Goal: Information Seeking & Learning: Learn about a topic

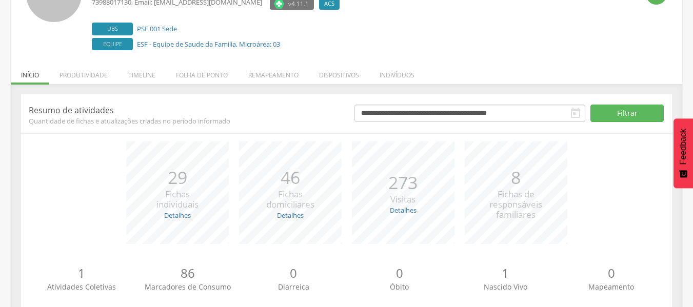
scroll to position [130, 0]
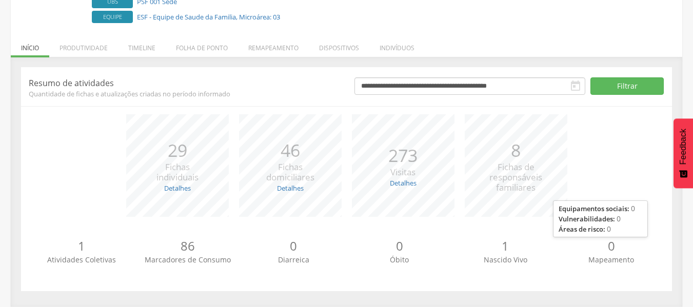
click at [616, 248] on p "0" at bounding box center [611, 245] width 106 height 17
click at [136, 45] on li "Timeline" at bounding box center [142, 45] width 48 height 24
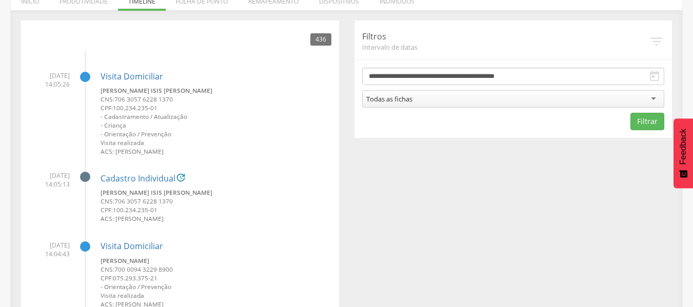
scroll to position [205, 0]
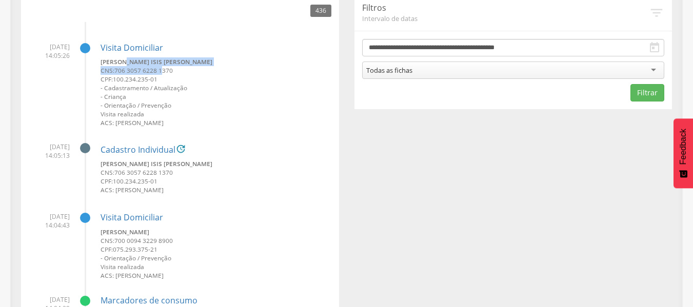
drag, startPoint x: 129, startPoint y: 64, endPoint x: 163, endPoint y: 69, distance: 34.1
click at [163, 69] on div "[PERSON_NAME] Isis [PERSON_NAME] CNS: 706 3057 6228 1370 CPF: 100.234.235-01 - …" at bounding box center [215, 92] width 231 height 70
click at [188, 64] on small "[PERSON_NAME] Isis [PERSON_NAME]" at bounding box center [215, 61] width 231 height 9
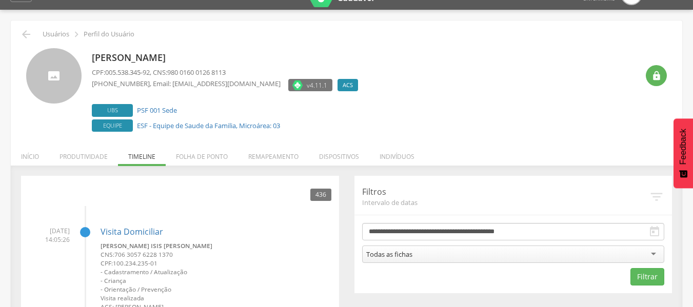
scroll to position [0, 0]
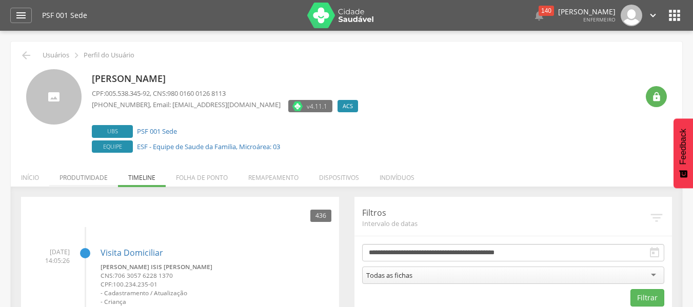
click at [71, 178] on li "Produtividade" at bounding box center [83, 175] width 69 height 24
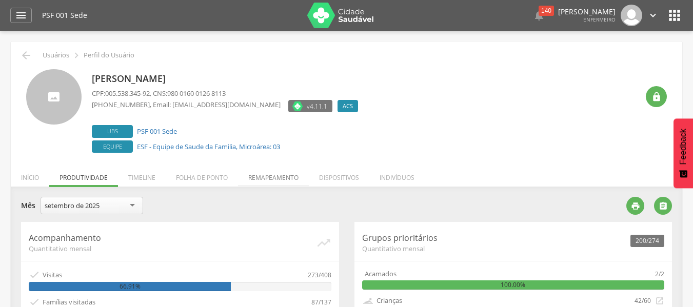
click at [290, 175] on li "Remapeamento" at bounding box center [273, 175] width 71 height 24
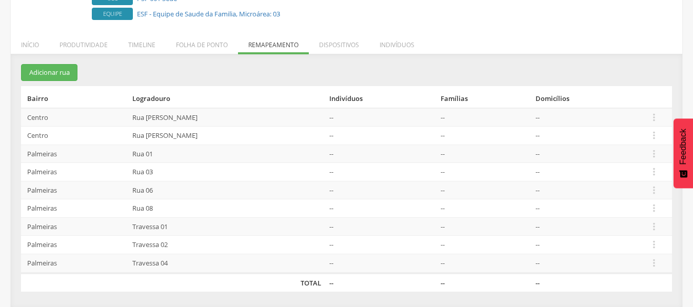
scroll to position [133, 0]
click at [406, 44] on li "Indivíduos" at bounding box center [396, 42] width 55 height 24
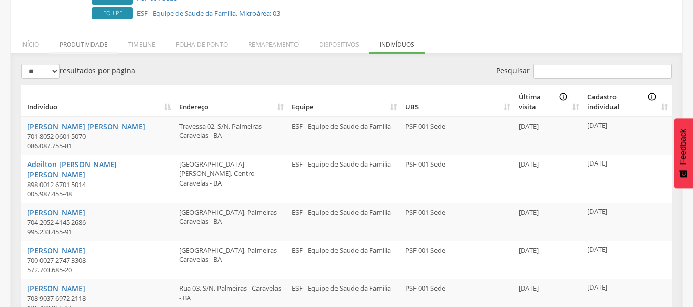
click at [83, 45] on li "Produtividade" at bounding box center [83, 42] width 69 height 24
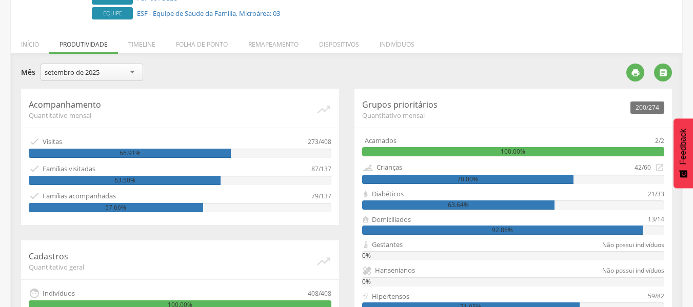
click at [33, 40] on li "Início" at bounding box center [30, 42] width 38 height 24
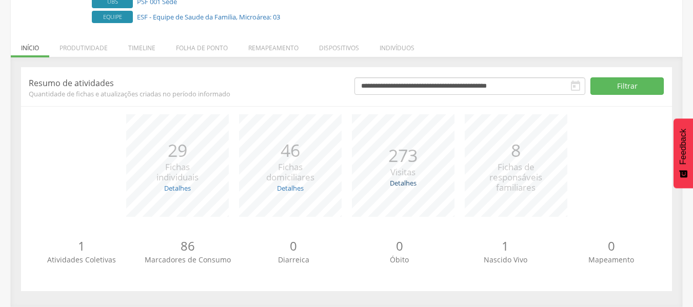
click at [413, 181] on link "Detalhes" at bounding box center [403, 182] width 27 height 9
click at [83, 45] on li "Produtividade" at bounding box center [83, 45] width 69 height 24
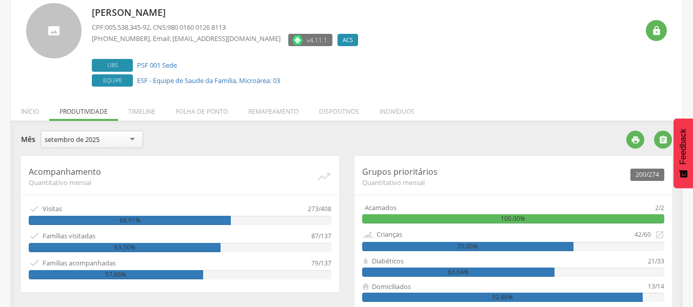
scroll to position [31, 0]
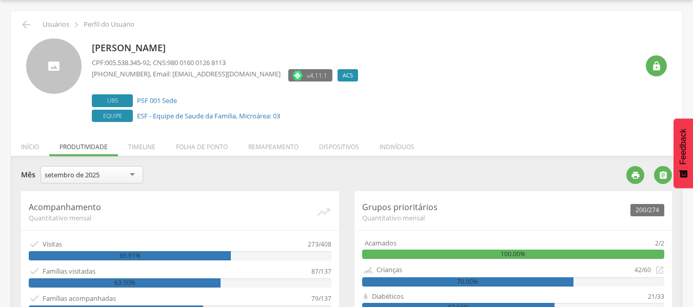
click at [118, 176] on div "setembro de 2025" at bounding box center [91, 174] width 103 height 17
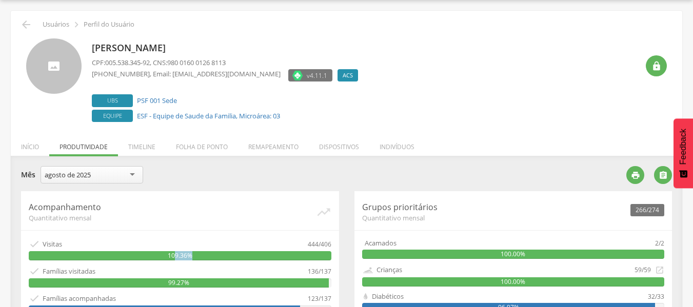
drag, startPoint x: 176, startPoint y: 258, endPoint x: 199, endPoint y: 259, distance: 22.6
click at [194, 260] on div "109.36%" at bounding box center [180, 255] width 302 height 9
click at [192, 255] on div "109.36%" at bounding box center [180, 255] width 302 height 9
drag, startPoint x: 308, startPoint y: 245, endPoint x: 336, endPoint y: 244, distance: 27.7
click at [332, 244] on div "Acompanhamento Quantitativo mensal   Visitas 444/406 109.36%  Famílias visit…" at bounding box center [180, 259] width 318 height 136
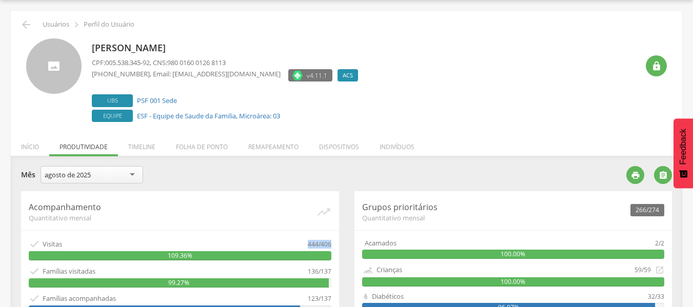
click at [336, 244] on div "Acompanhamento Quantitativo mensal   Visitas 444/406 109.36%  Famílias visit…" at bounding box center [180, 259] width 318 height 136
drag, startPoint x: 307, startPoint y: 240, endPoint x: 325, endPoint y: 248, distance: 19.5
click at [325, 248] on div "444/406" at bounding box center [320, 243] width 24 height 11
click at [335, 143] on li "Dispositivos" at bounding box center [339, 144] width 60 height 24
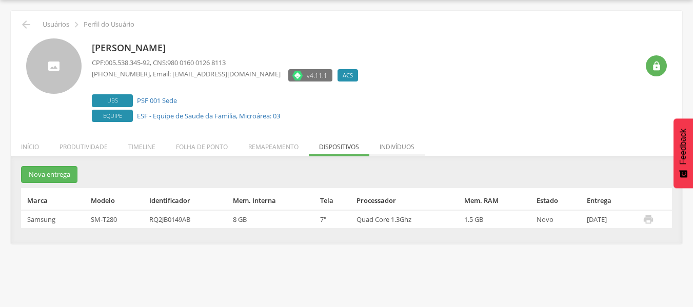
click at [384, 143] on li "Indivíduos" at bounding box center [396, 144] width 55 height 24
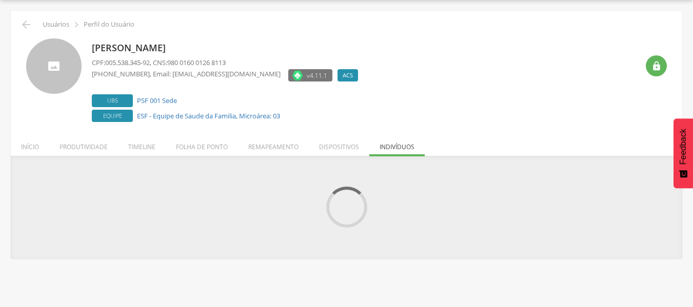
click at [205, 144] on li "Folha de ponto" at bounding box center [202, 144] width 72 height 24
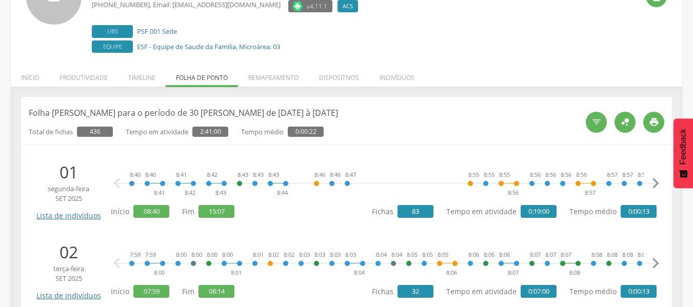
scroll to position [133, 0]
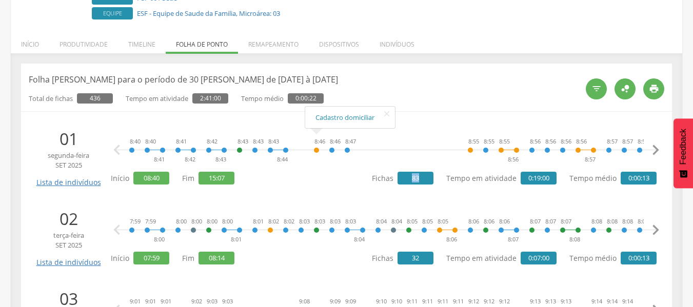
drag, startPoint x: 407, startPoint y: 175, endPoint x: 429, endPoint y: 179, distance: 21.8
click at [427, 180] on span "83" at bounding box center [415, 178] width 36 height 13
click at [423, 179] on span "83" at bounding box center [415, 178] width 36 height 13
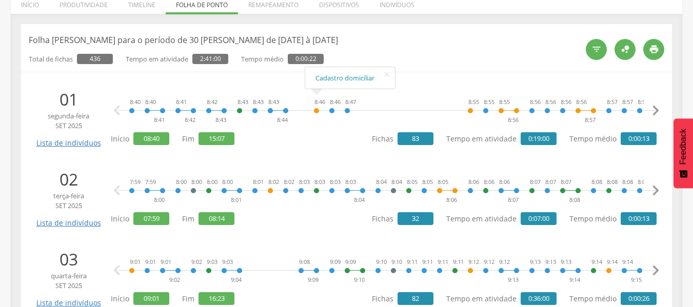
scroll to position [236, 0]
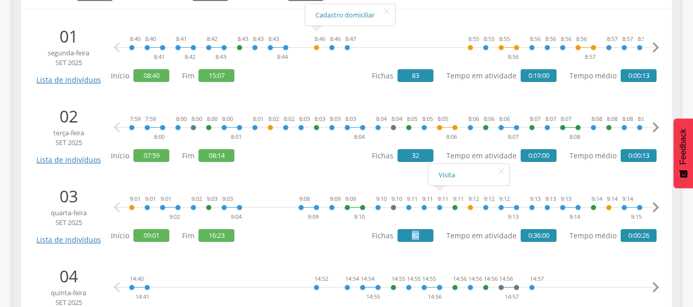
drag, startPoint x: 413, startPoint y: 234, endPoint x: 420, endPoint y: 237, distance: 8.3
click at [420, 237] on span "82" at bounding box center [415, 235] width 36 height 13
click at [422, 238] on span "82" at bounding box center [415, 235] width 36 height 13
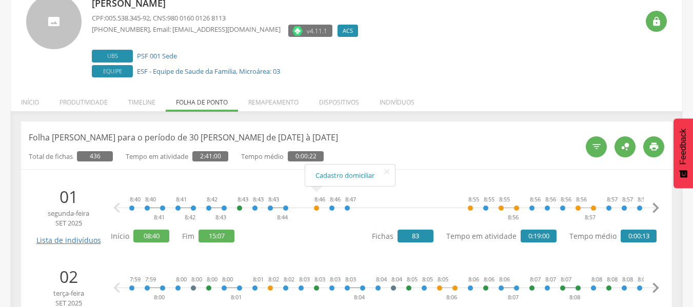
scroll to position [0, 0]
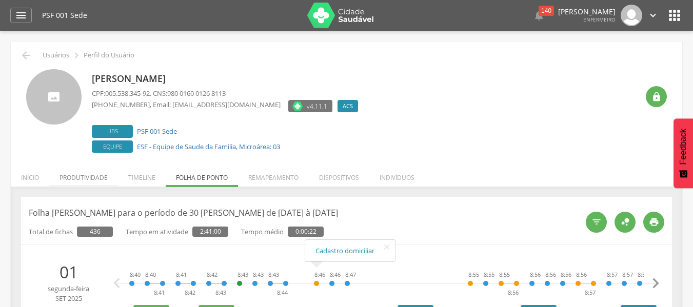
drag, startPoint x: 40, startPoint y: 177, endPoint x: 53, endPoint y: 180, distance: 13.3
click at [40, 177] on li "Início" at bounding box center [30, 175] width 38 height 24
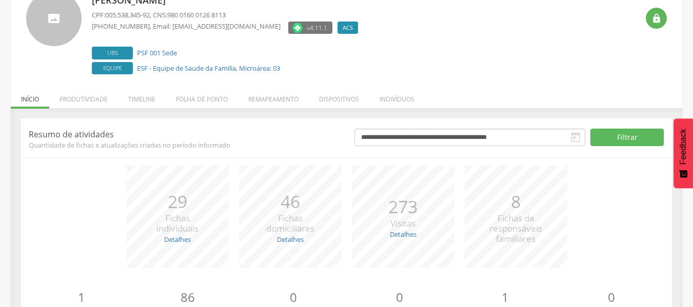
scroll to position [27, 0]
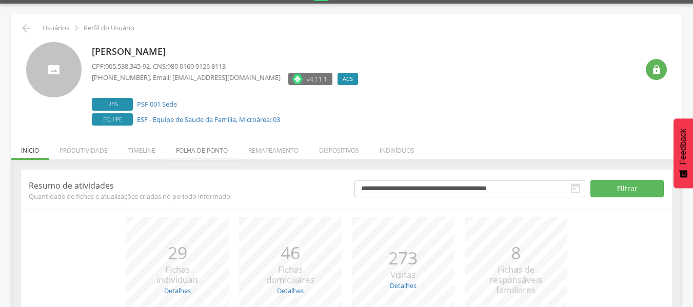
click at [181, 149] on li "Folha de ponto" at bounding box center [202, 148] width 72 height 24
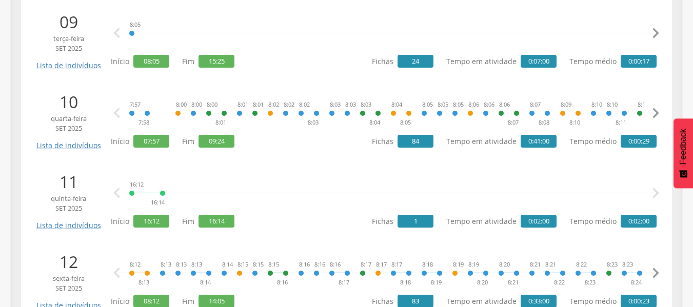
scroll to position [899, 0]
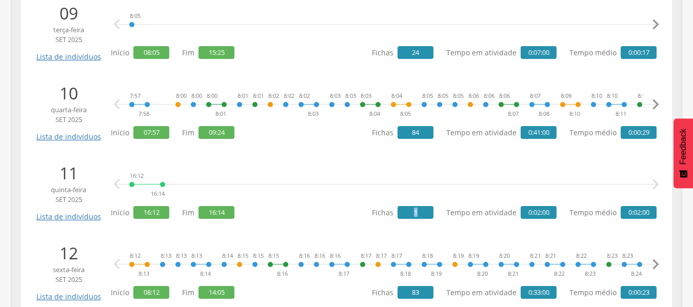
drag, startPoint x: 418, startPoint y: 211, endPoint x: 408, endPoint y: 213, distance: 10.4
click at [408, 213] on span "1" at bounding box center [415, 212] width 36 height 13
click at [289, 207] on div "16:12 16:14   Início 16:12 Fim 16:14 Fichas 1 Tempo em atividade 0:02:00 Temp…" at bounding box center [383, 190] width 545 height 59
click at [199, 218] on link "Visita" at bounding box center [222, 222] width 60 height 13
click at [301, 169] on div "16:12 16:14  " at bounding box center [386, 184] width 540 height 31
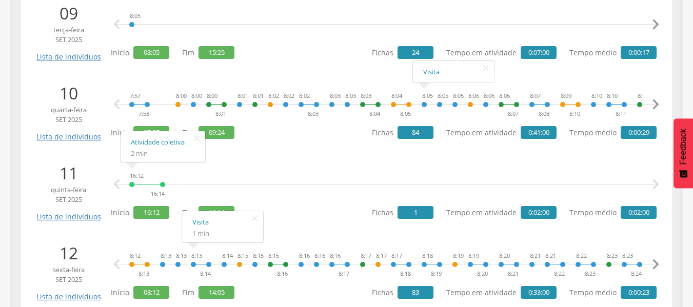
click at [321, 208] on div "16:12 16:14 Atividade coletiva 2 min    Início 16:12 Fim 16:14 Fichas 1 Temp…" at bounding box center [383, 190] width 545 height 59
click at [318, 213] on div "16:12 16:14 Atividade coletiva 2 min    Início 16:12 Fim 16:14 Fichas 1 Temp…" at bounding box center [383, 190] width 545 height 59
click at [163, 187] on div "16:12 16:14" at bounding box center [147, 184] width 37 height 31
click at [131, 180] on div "16:12 16:14" at bounding box center [147, 184] width 37 height 31
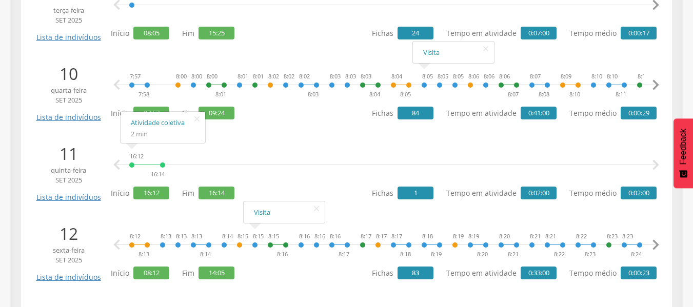
scroll to position [950, 0]
